Goal: Task Accomplishment & Management: Use online tool/utility

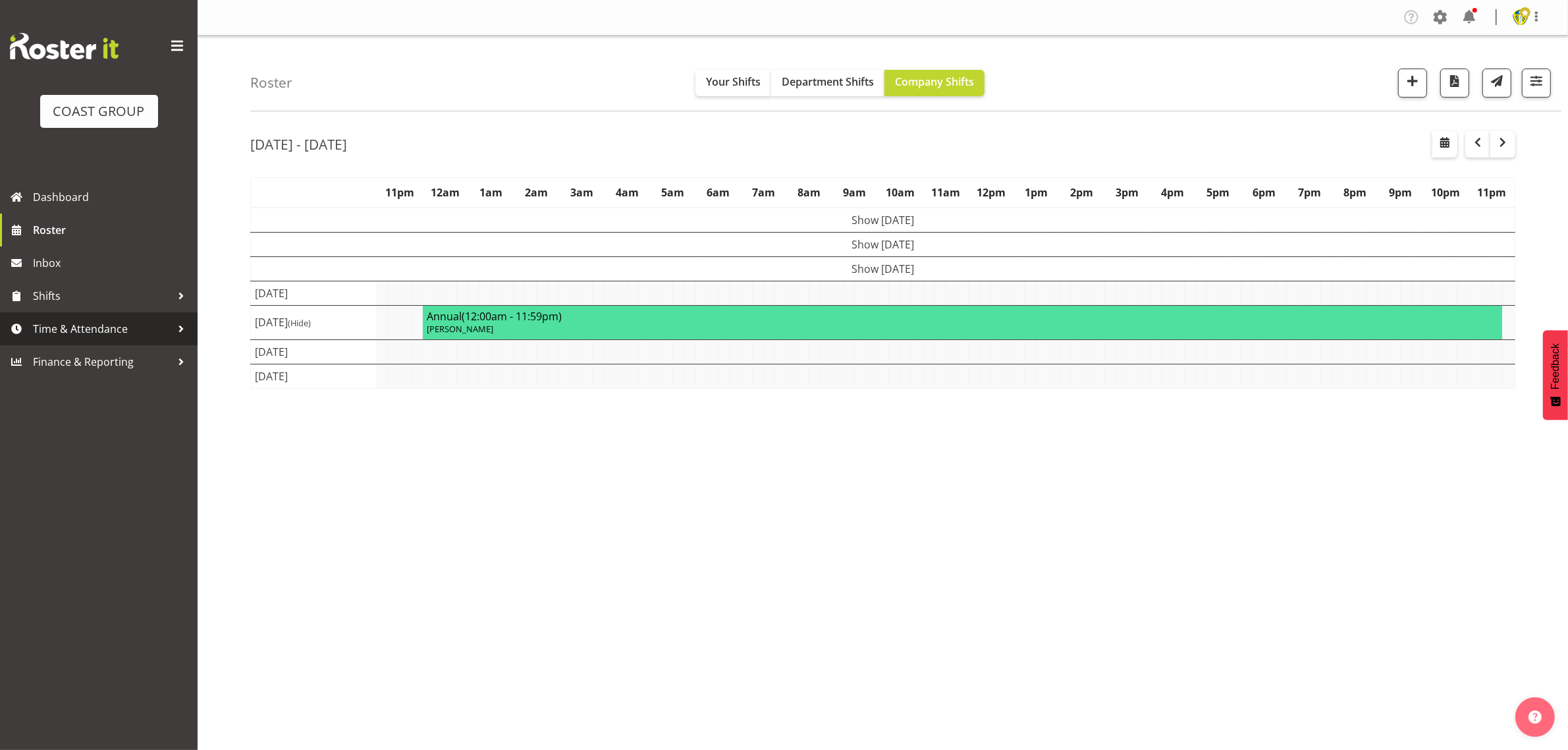
click at [124, 330] on span "Time & Attendance" at bounding box center [102, 329] width 138 height 20
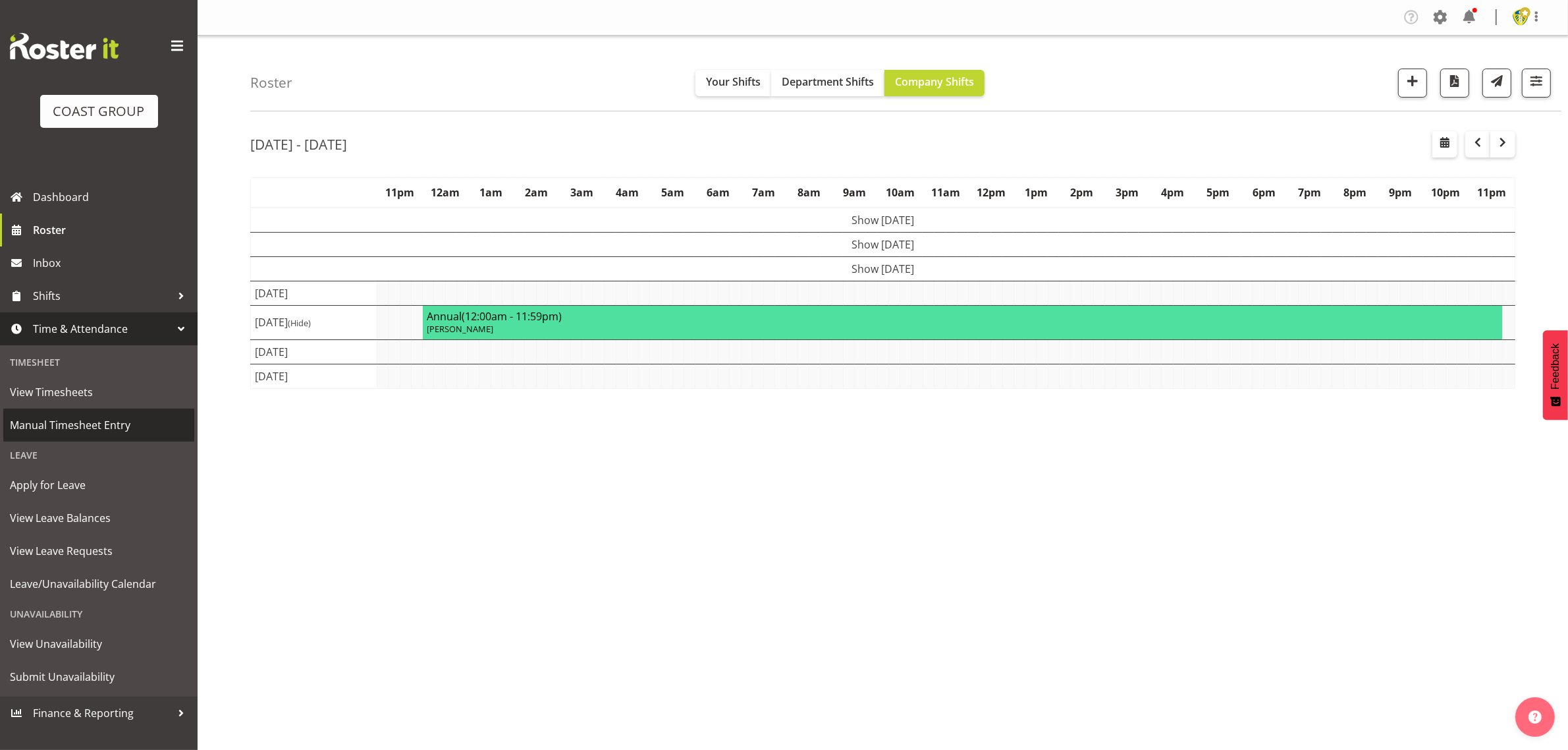
click at [93, 424] on span "Manual Timesheet Entry" at bounding box center [99, 425] width 178 height 20
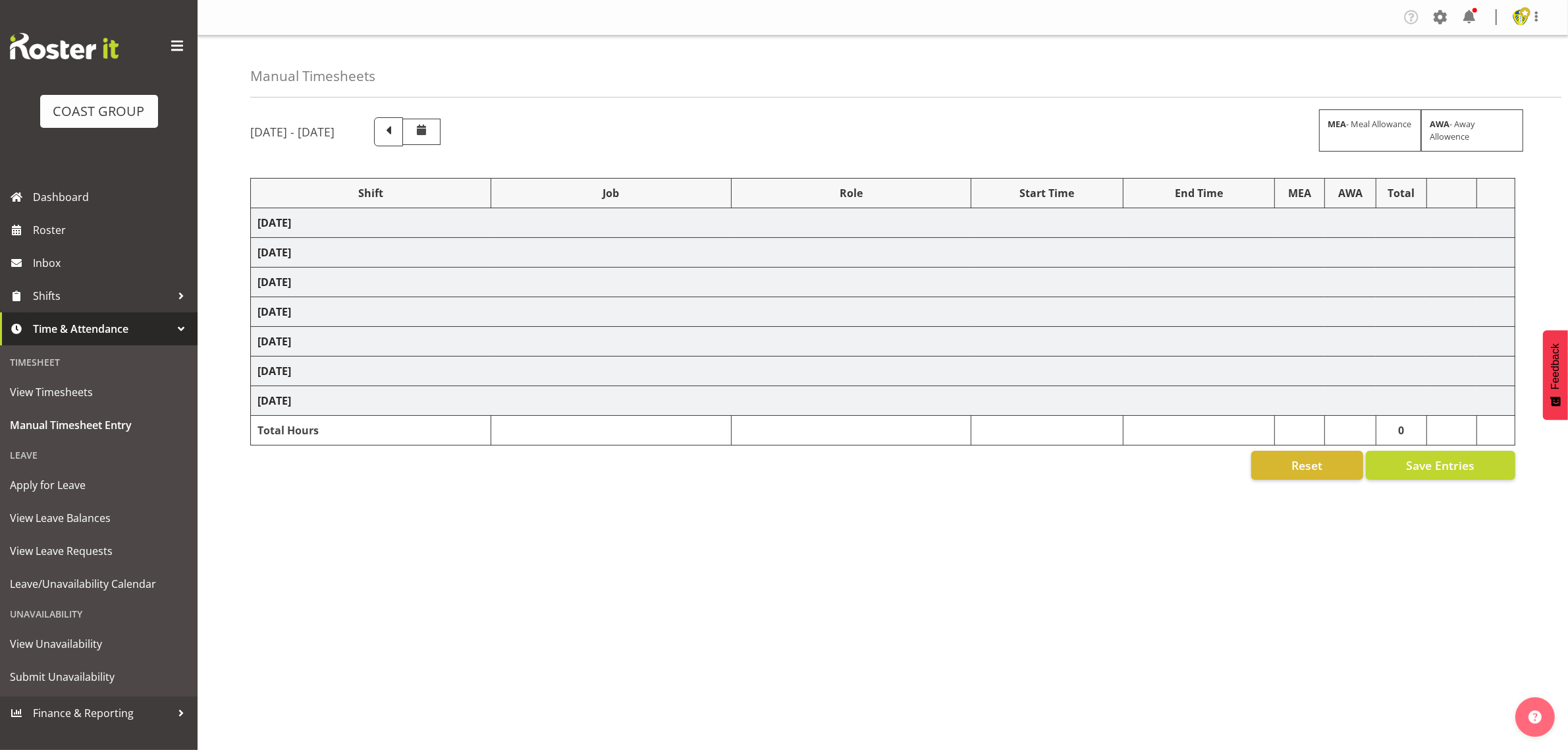
select select "1404"
select select "69"
select select "1404"
select select "69"
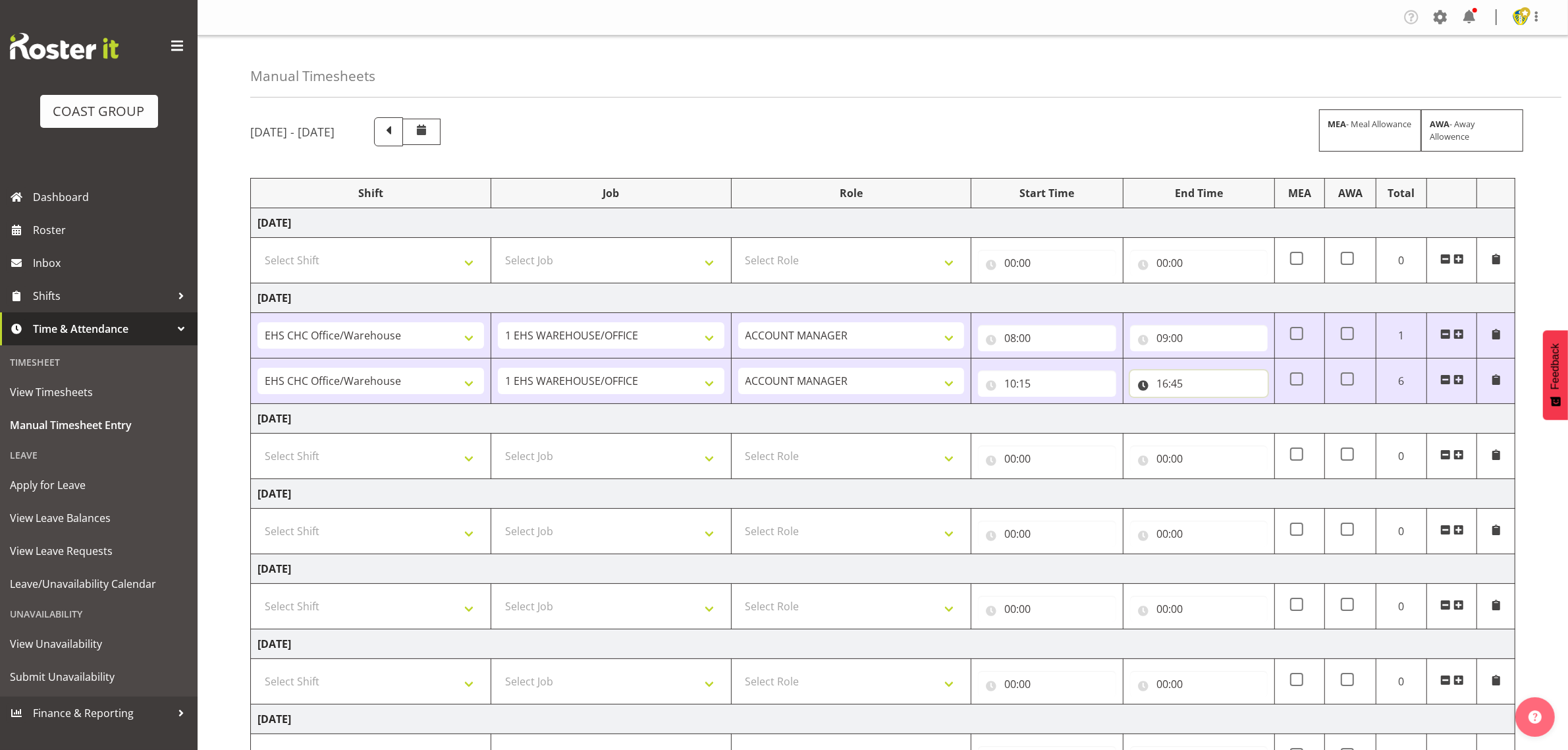
click at [1225, 376] on input "16:45" at bounding box center [1198, 384] width 137 height 27
click at [1216, 414] on select "00 01 02 03 04 05 06 07 08 09 10 11 12 13 14 15 16 17 18 19 20 21 22 23" at bounding box center [1220, 418] width 29 height 27
select select "17"
click at [1205, 406] on select "00 01 02 03 04 05 06 07 08 09 10 11 12 13 14 15 16 17 18 19 20 21 22 23" at bounding box center [1220, 418] width 29 height 27
type input "17:45"
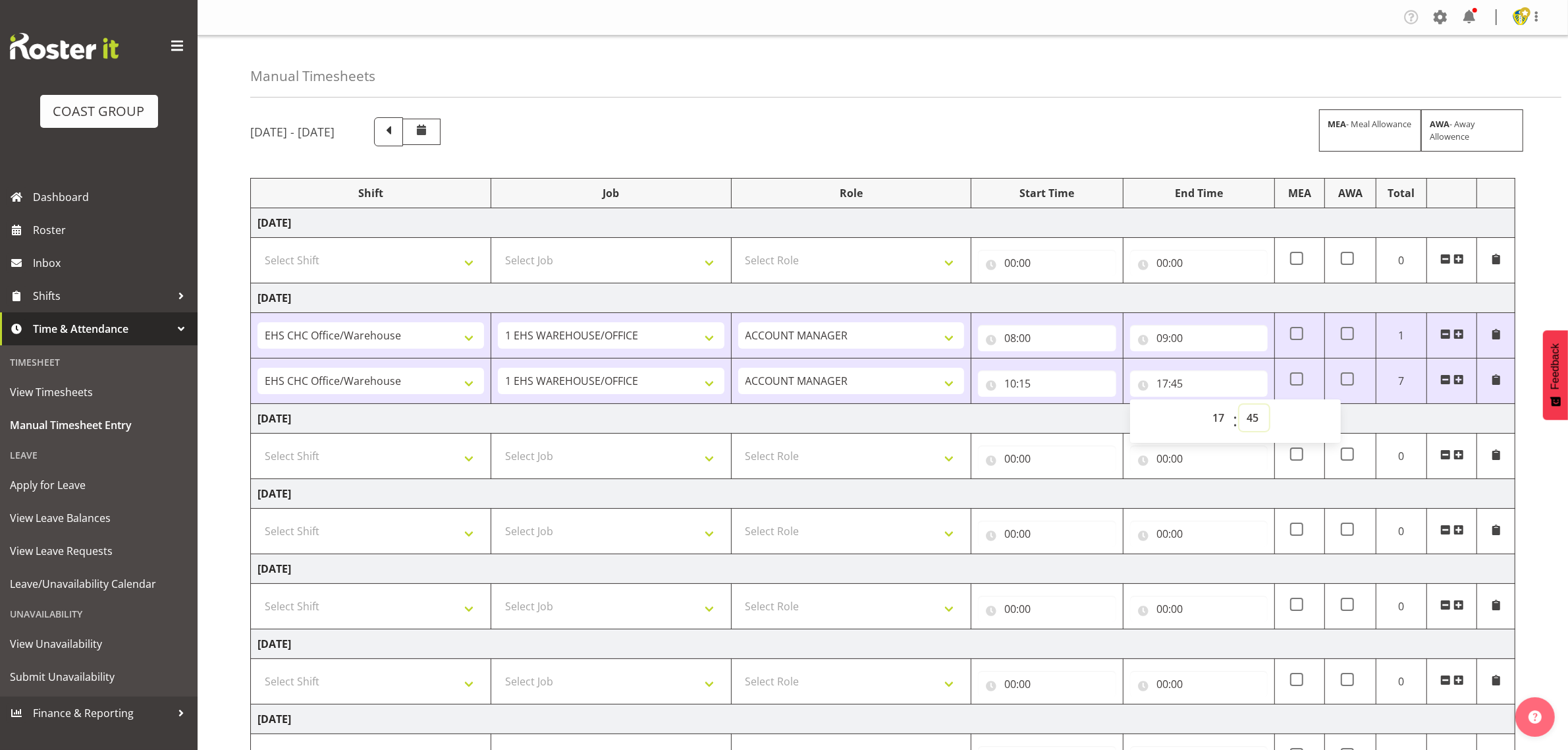
click at [1256, 414] on select "00 01 02 03 04 05 06 07 08 09 10 11 12 13 14 15 16 17 18 19 20 21 22 23 24 25 2…" at bounding box center [1254, 418] width 29 height 27
select select "0"
click at [1239, 406] on select "00 01 02 03 04 05 06 07 08 09 10 11 12 13 14 15 16 17 18 19 20 21 22 23 24 25 2…" at bounding box center [1254, 418] width 29 height 27
type input "17:00"
click at [1138, 116] on div "September 17th - September 23rd 2025 MEA - Meal Allowance AWA - Away Allowence …" at bounding box center [909, 480] width 1318 height 746
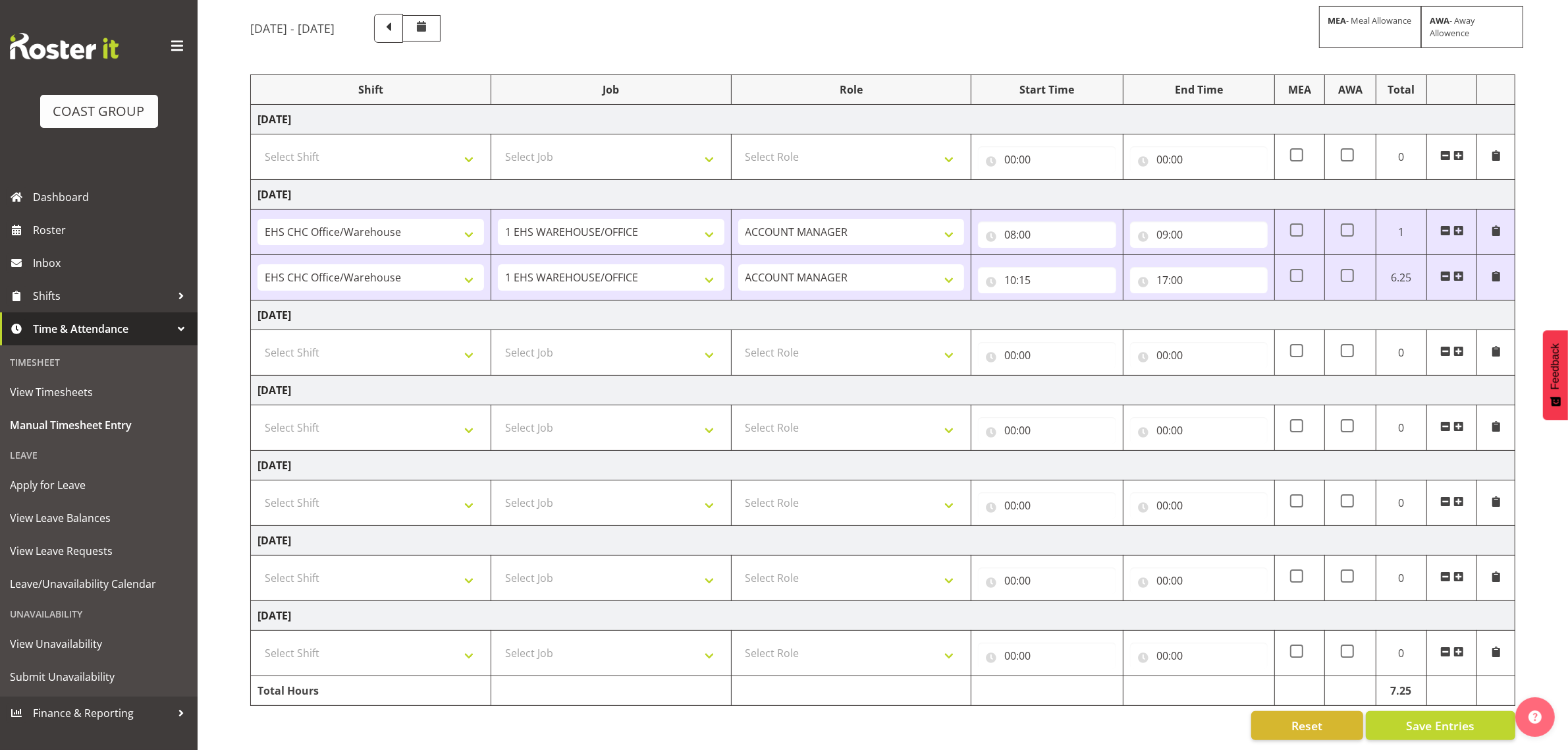
scroll to position [119, 0]
click at [1411, 717] on span "Save Entries" at bounding box center [1440, 725] width 69 height 17
click at [1449, 717] on span "Save Entries" at bounding box center [1440, 725] width 69 height 17
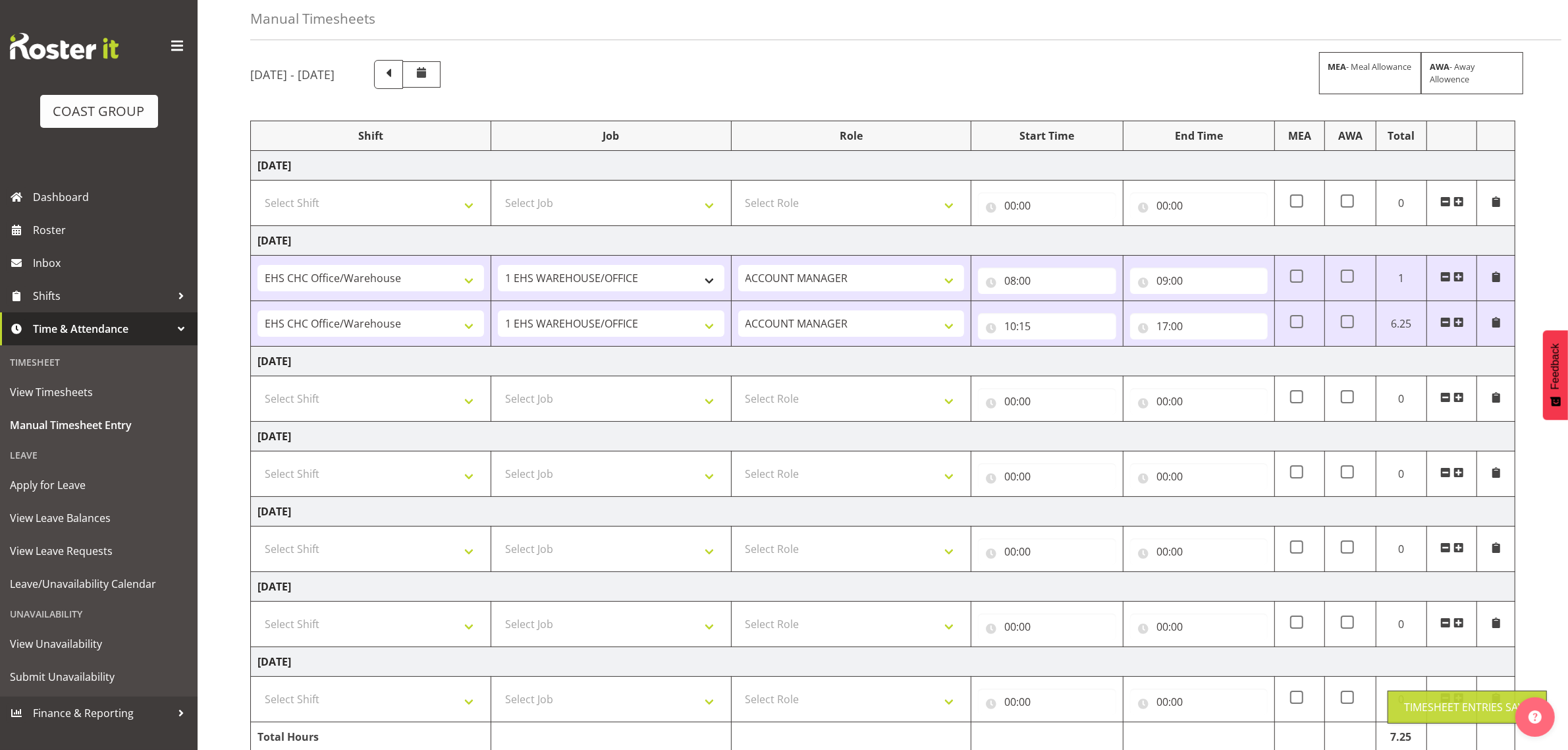
scroll to position [0, 0]
